Goal: Information Seeking & Learning: Learn about a topic

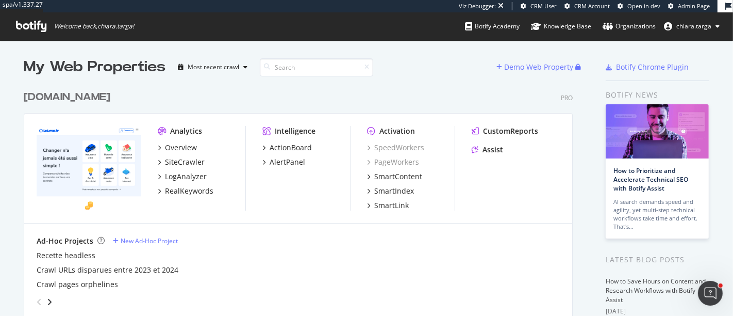
scroll to position [1907, 549]
click at [494, 131] on div "CustomReports" at bounding box center [510, 131] width 55 height 10
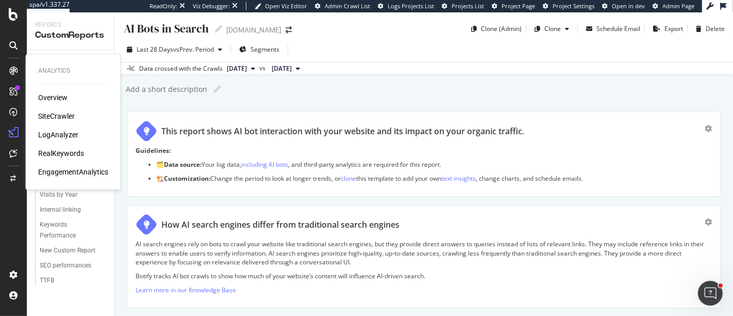
click at [63, 134] on div "LogAnalyzer" at bounding box center [58, 134] width 40 height 10
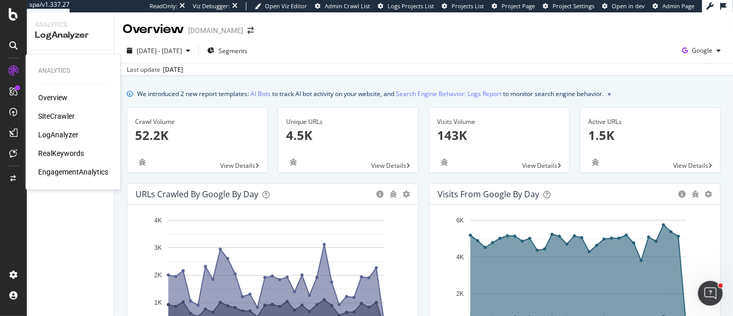
click at [57, 102] on div "Overview" at bounding box center [52, 97] width 29 height 10
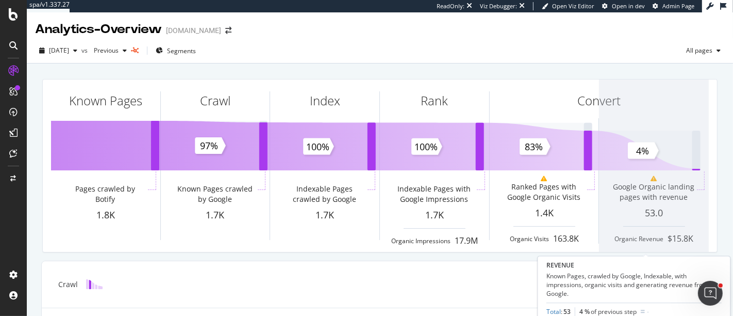
click at [657, 195] on span at bounding box center [654, 165] width 110 height 172
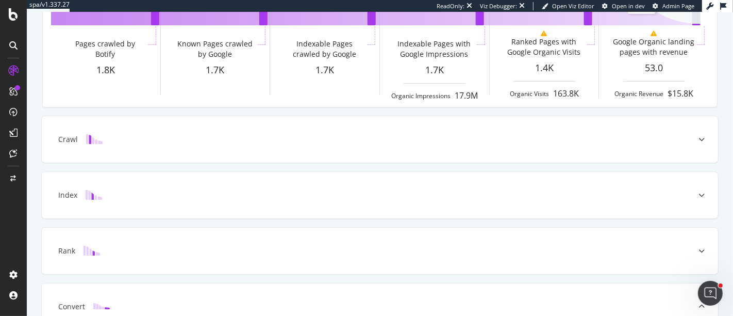
scroll to position [128, 0]
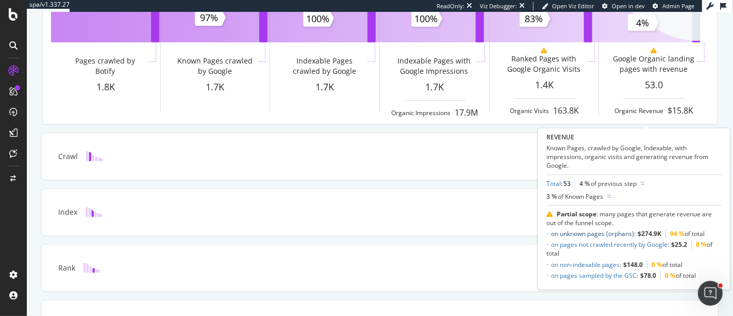
click at [584, 233] on link "on unknown pages (orphans)" at bounding box center [592, 233] width 83 height 9
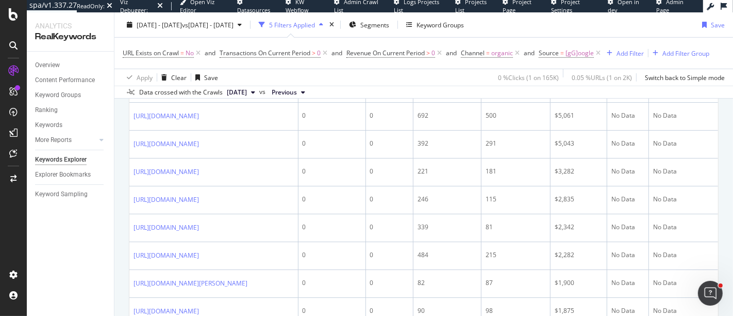
scroll to position [573, 0]
